Goal: Answer question/provide support: Share knowledge or assist other users

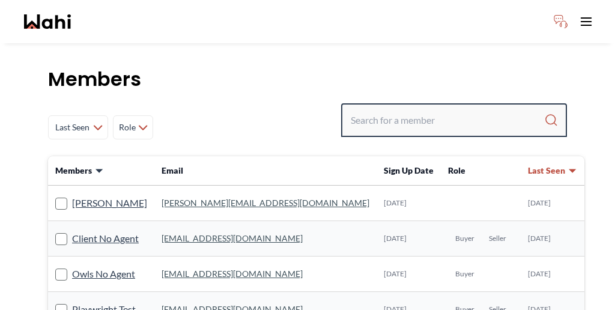
click at [442, 109] on input "Search input" at bounding box center [447, 120] width 193 height 22
paste input "[PERSON_NAME]"
type input "[PERSON_NAME]"
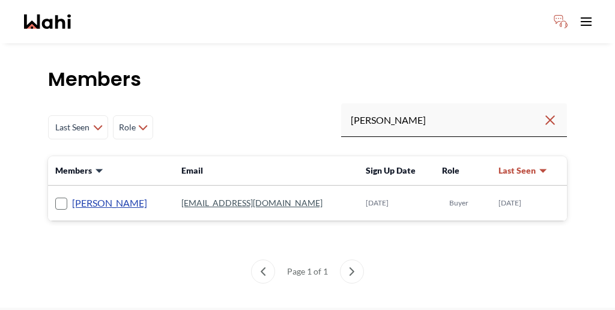
click at [82, 195] on link "[PERSON_NAME]" at bounding box center [109, 203] width 75 height 16
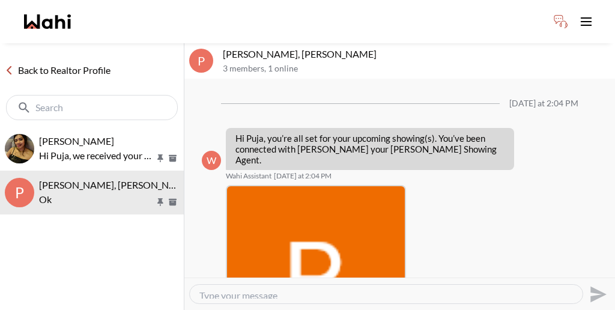
scroll to position [372, 0]
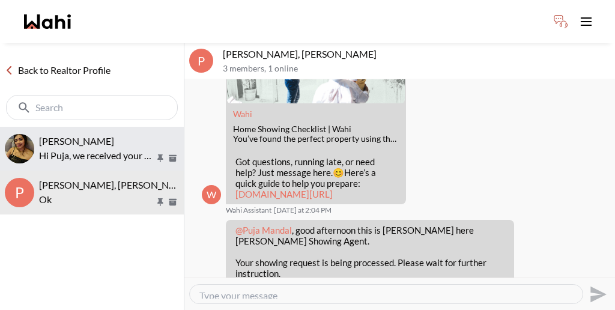
click at [90, 137] on button "[PERSON_NAME] Hi Puja, we received your showing requests - exciting 🎉 . We will…" at bounding box center [92, 149] width 184 height 44
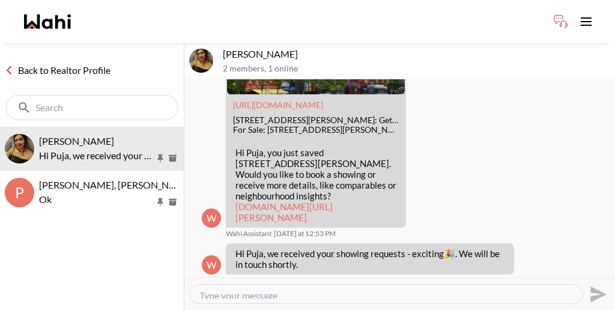
scroll to position [652, 0]
